Goal: Find specific page/section: Find specific page/section

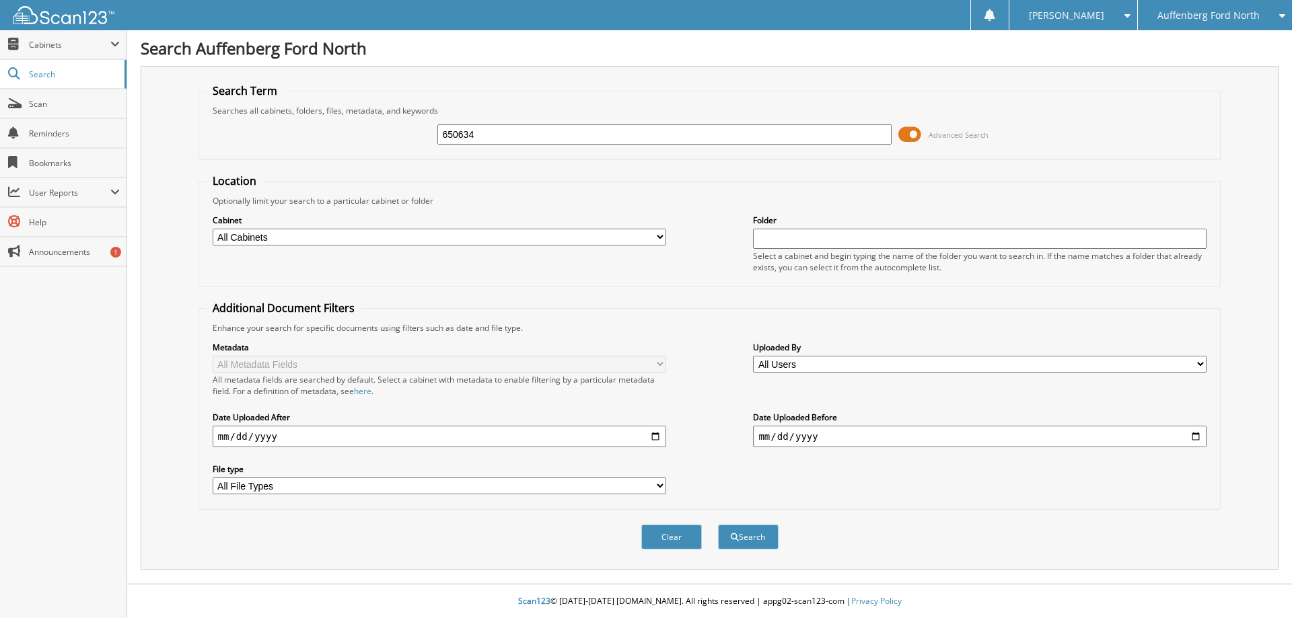
type input "650634"
click at [718, 525] on button "Search" at bounding box center [748, 537] width 61 height 25
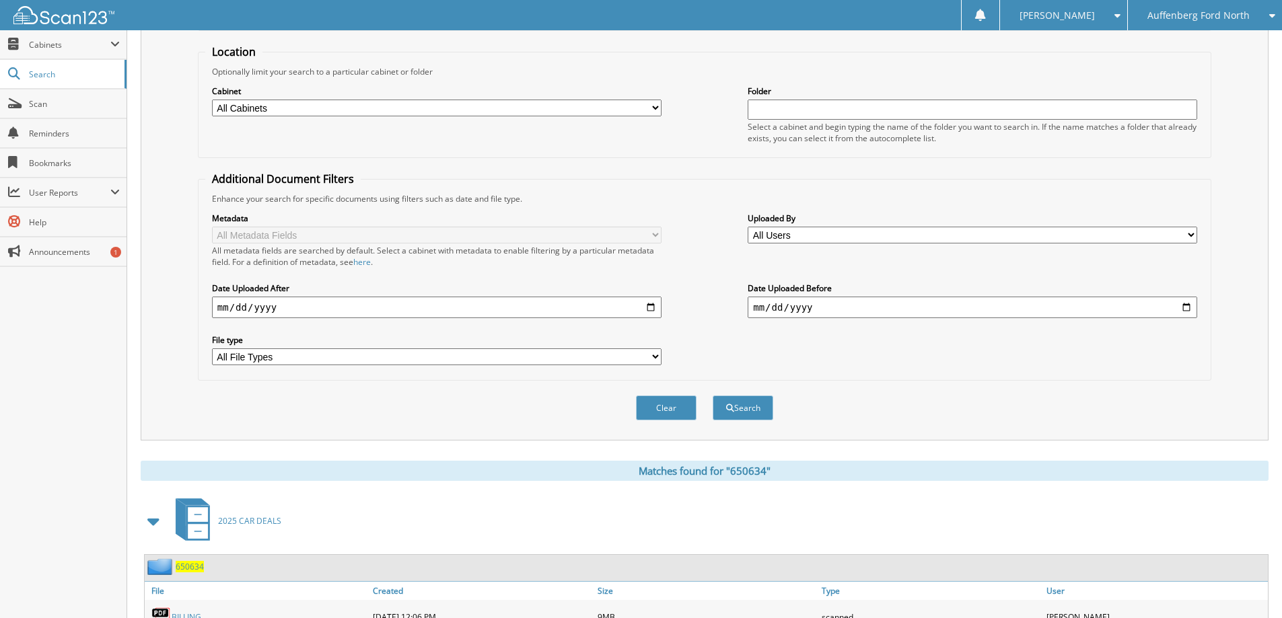
scroll to position [324, 0]
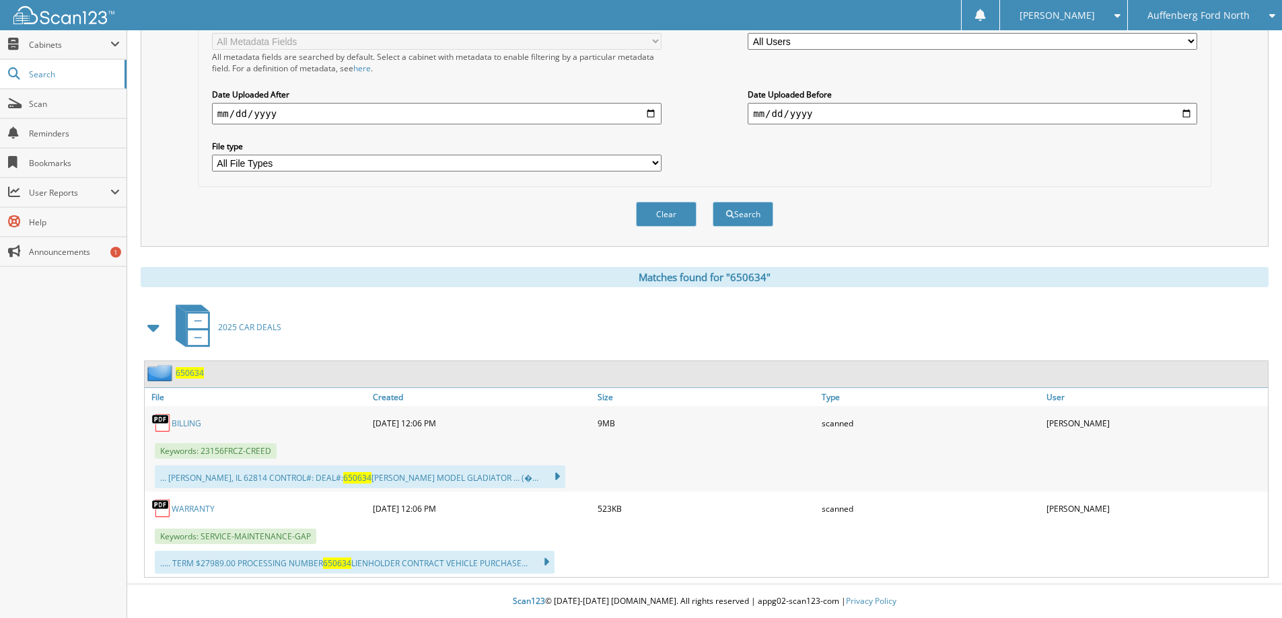
click at [182, 429] on div "BILLING" at bounding box center [257, 423] width 225 height 27
click at [181, 423] on link "BILLING" at bounding box center [187, 423] width 30 height 11
